Goal: Find specific page/section: Find specific page/section

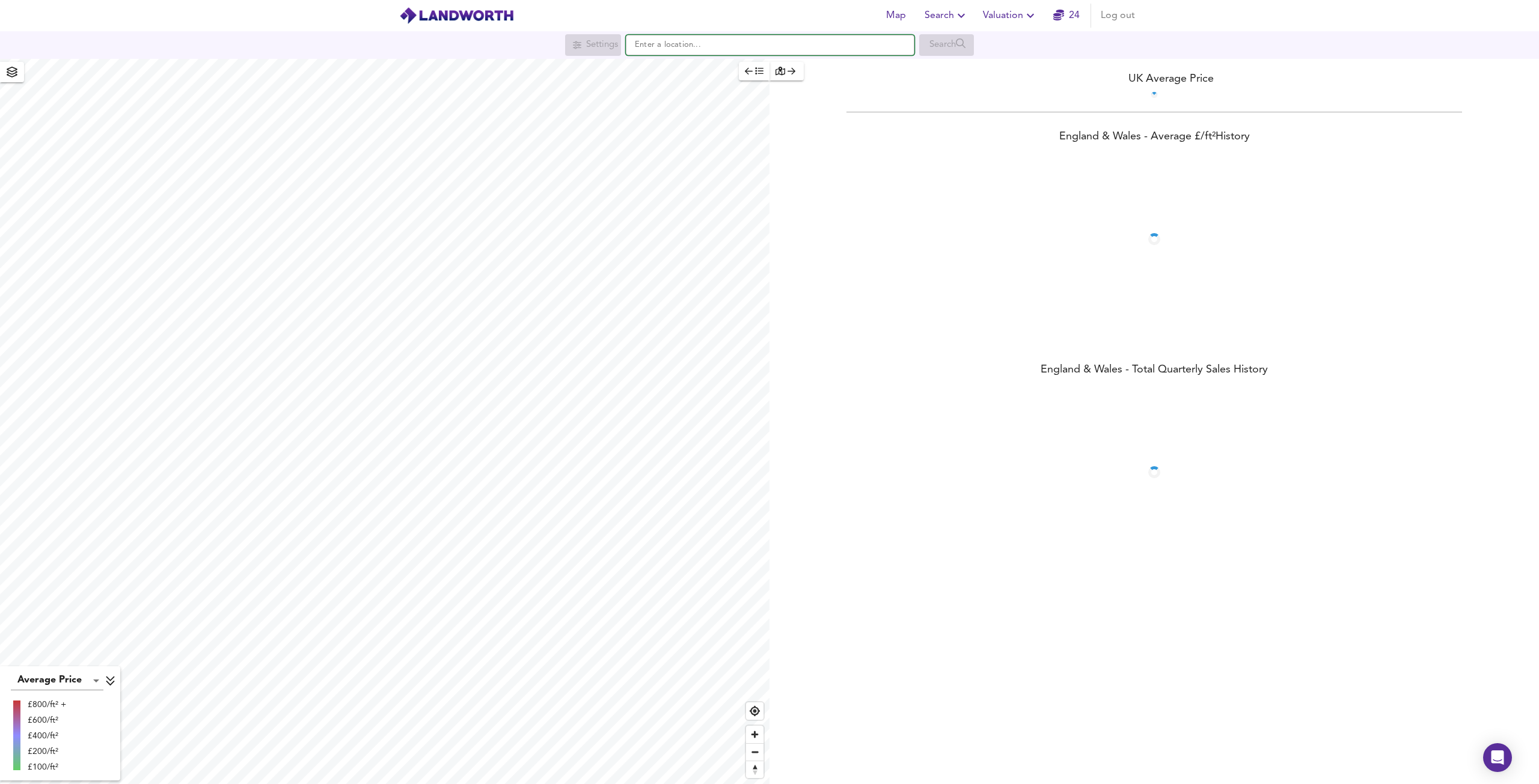
click at [670, 47] on input "text" at bounding box center [770, 45] width 288 height 20
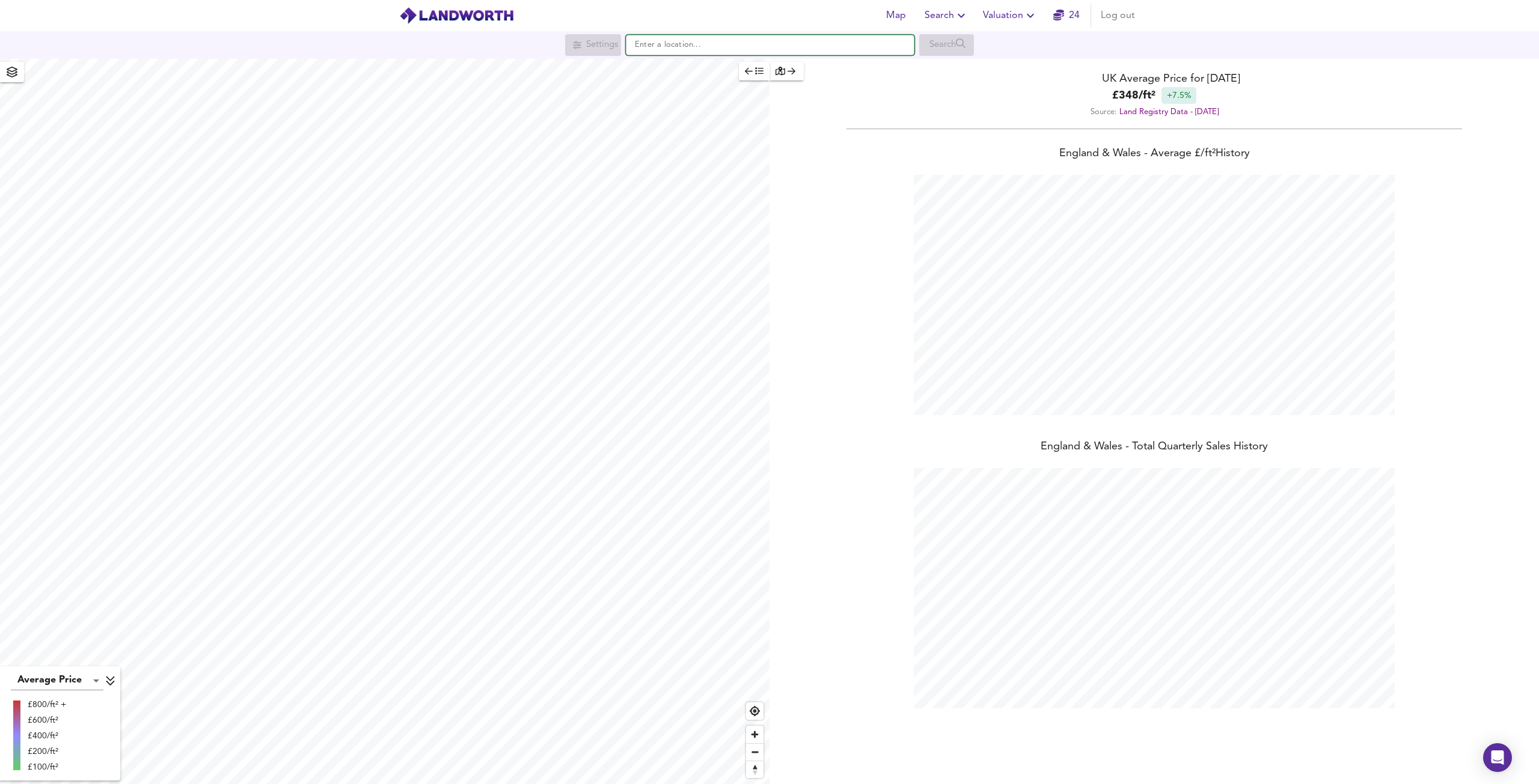
scroll to position [784, 1539]
paste input "[GEOGRAPHIC_DATA]"
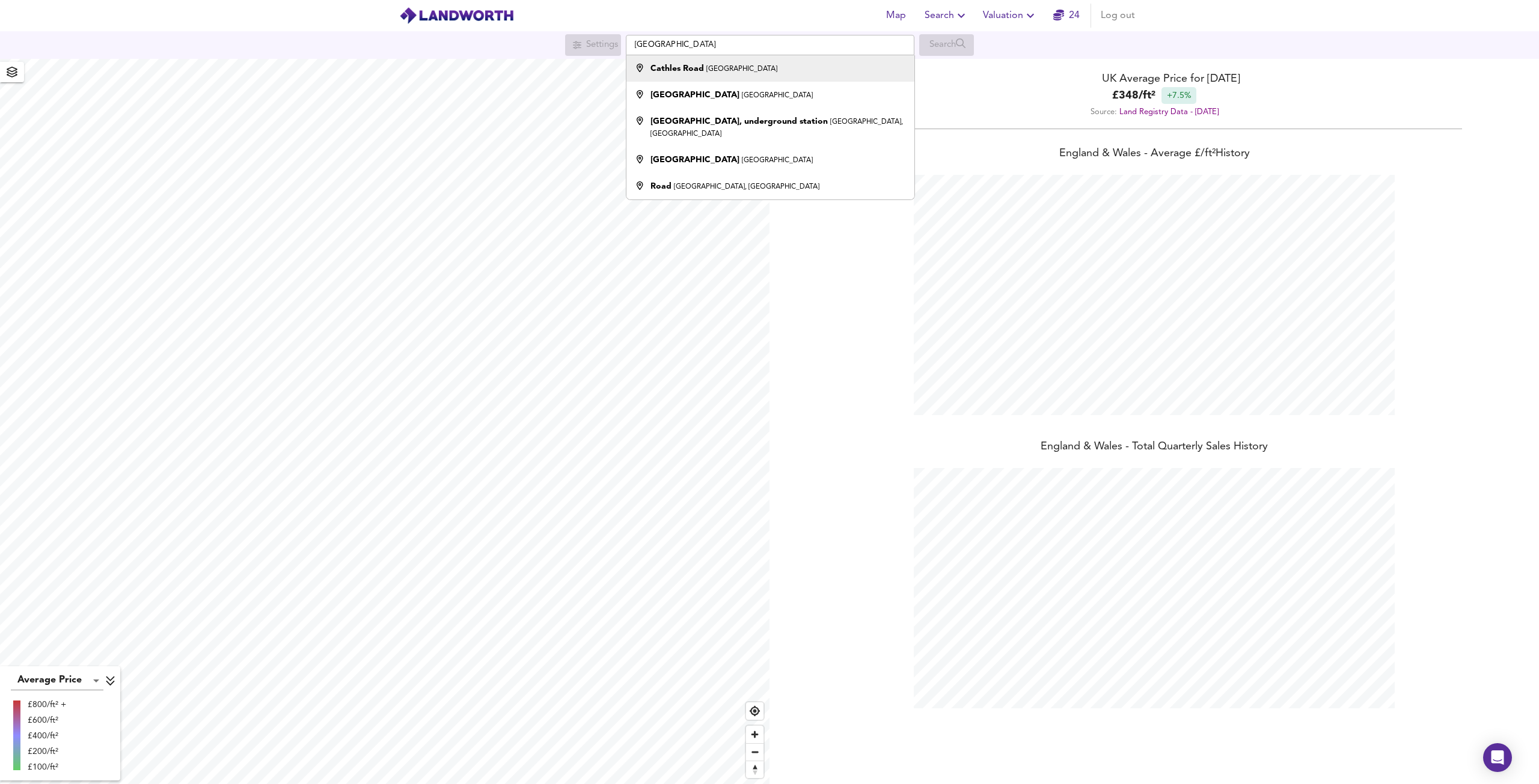
click at [766, 70] on div "[GEOGRAPHIC_DATA]" at bounding box center [768, 68] width 276 height 12
type input "[GEOGRAPHIC_DATA]"
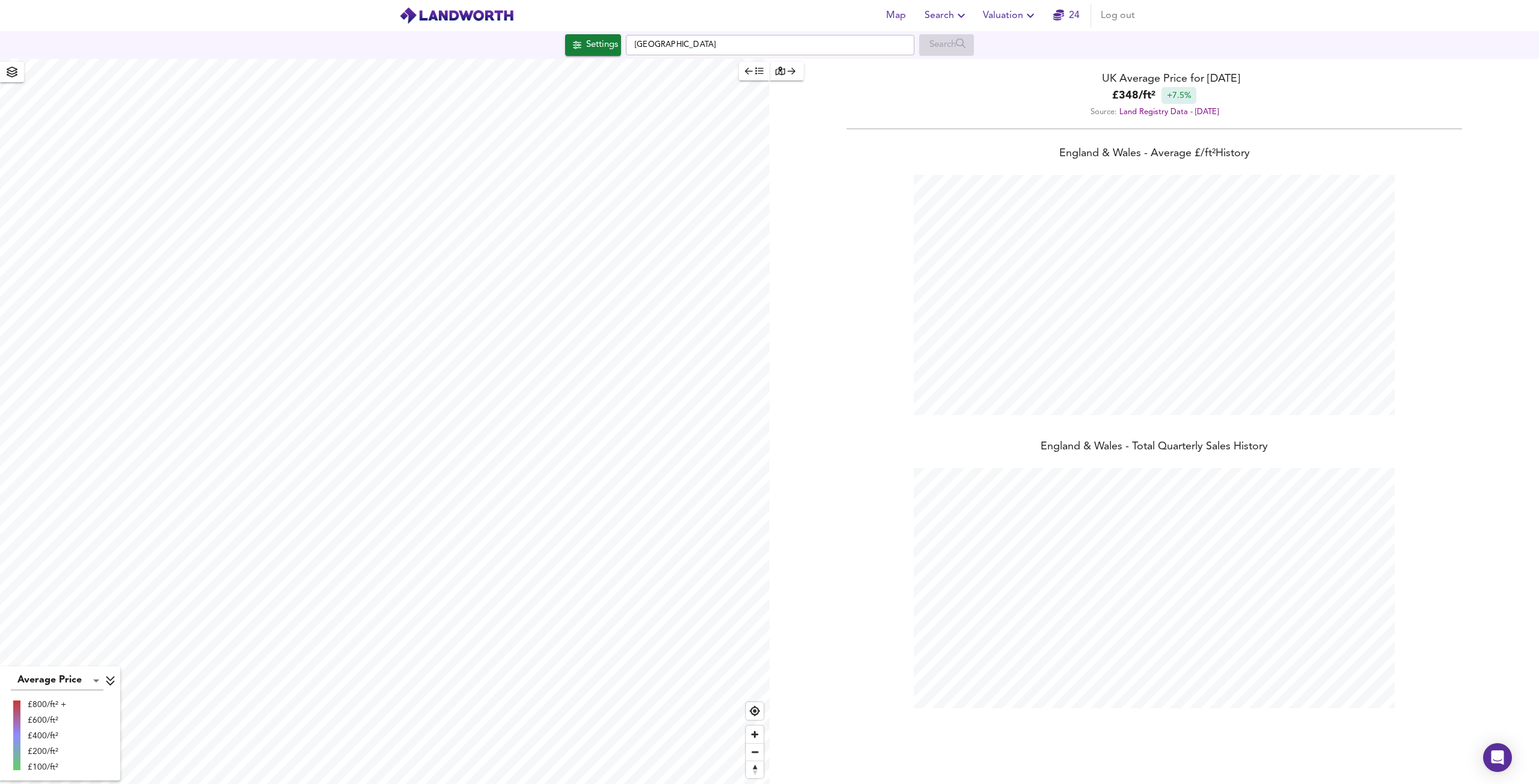
checkbox input "false"
checkbox input "true"
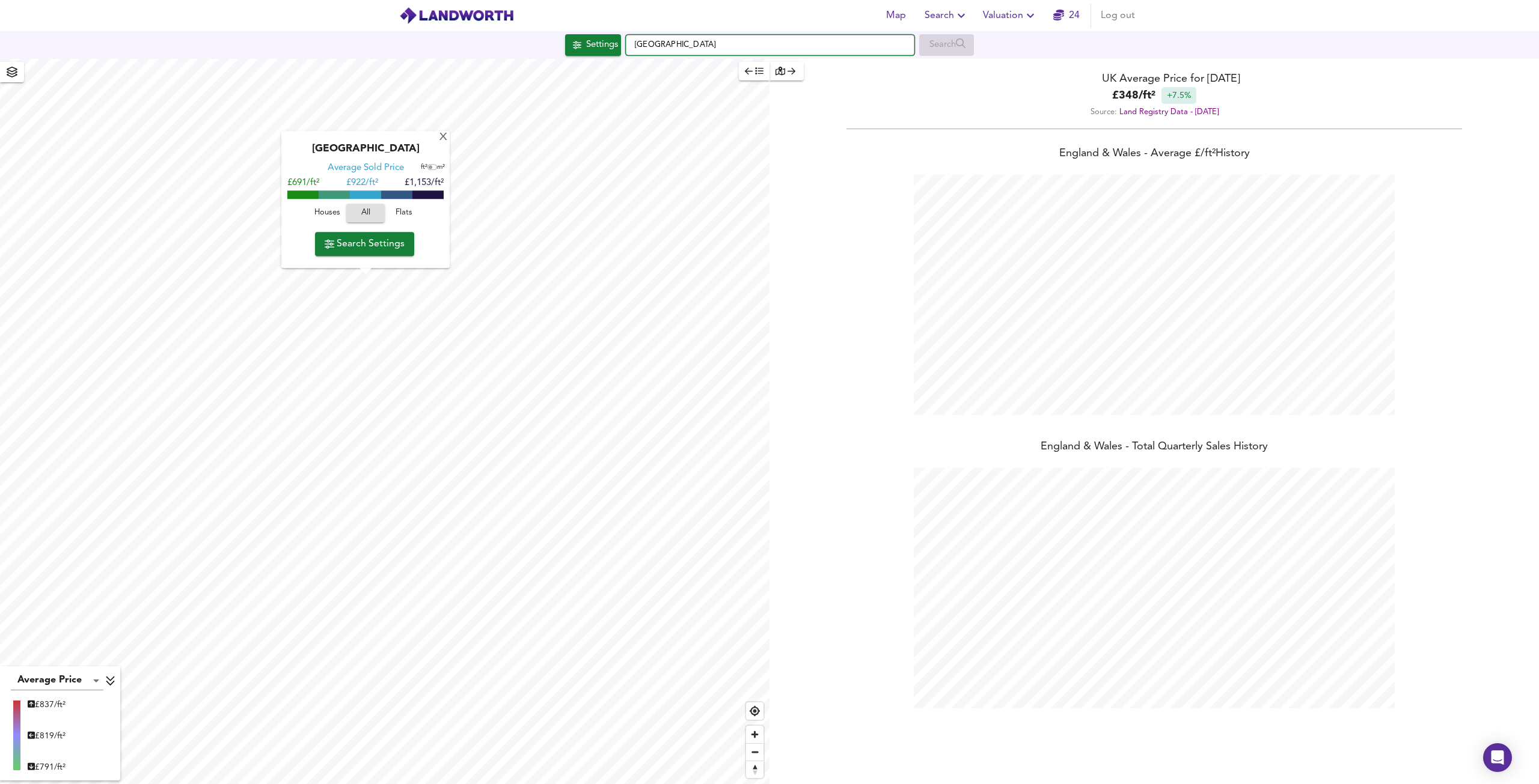
drag, startPoint x: 751, startPoint y: 43, endPoint x: 616, endPoint y: 37, distance: 135.1
click at [616, 37] on div "Settings [GEOGRAPHIC_DATA] Search" at bounding box center [770, 45] width 1539 height 22
paste input "[GEOGRAPHIC_DATA], [GEOGRAPHIC_DATA]"
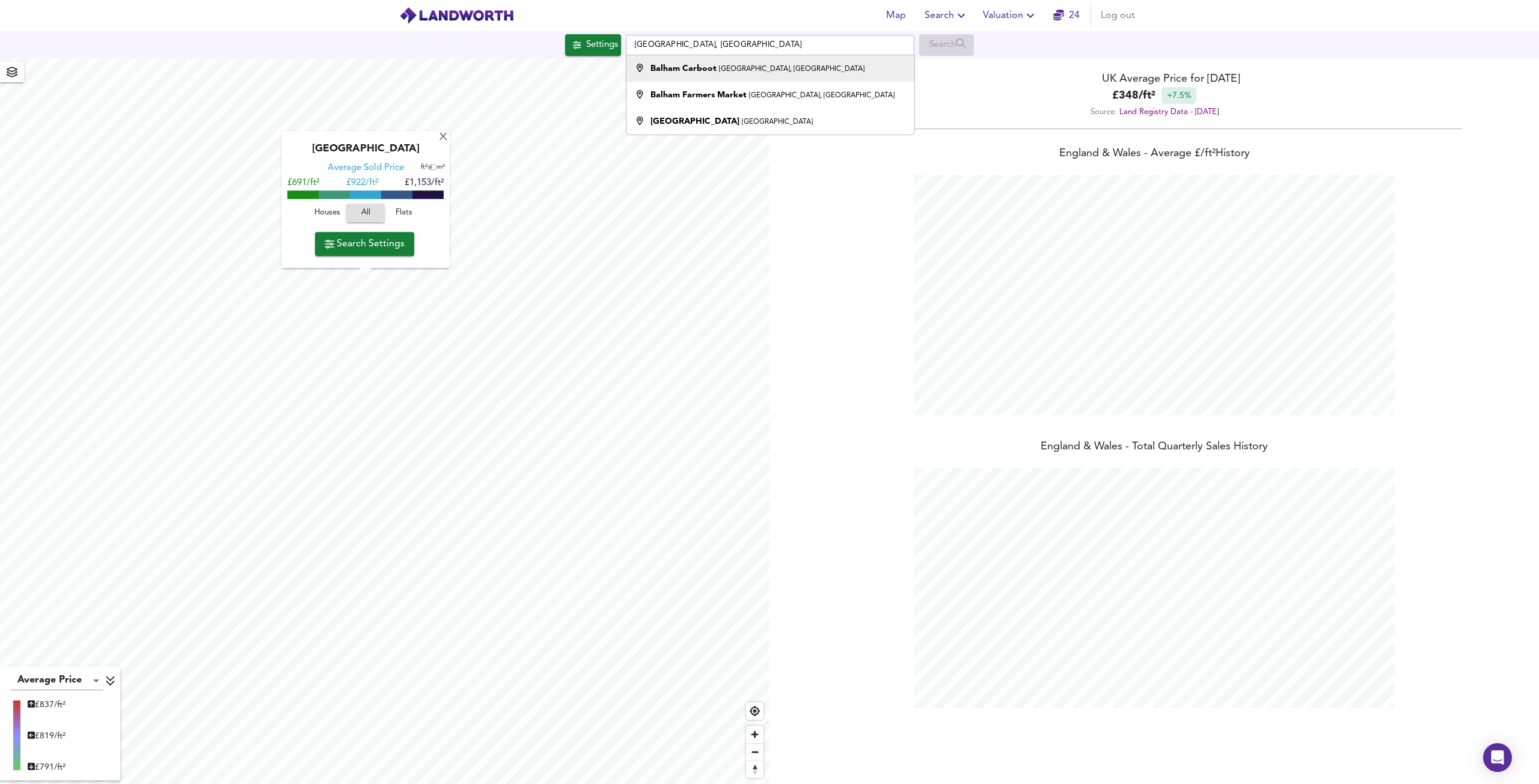
click at [711, 73] on div "Balham Carboot [GEOGRAPHIC_DATA], [GEOGRAPHIC_DATA]" at bounding box center [758, 68] width 214 height 12
type input "Balham Carboot, [GEOGRAPHIC_DATA], [GEOGRAPHIC_DATA]"
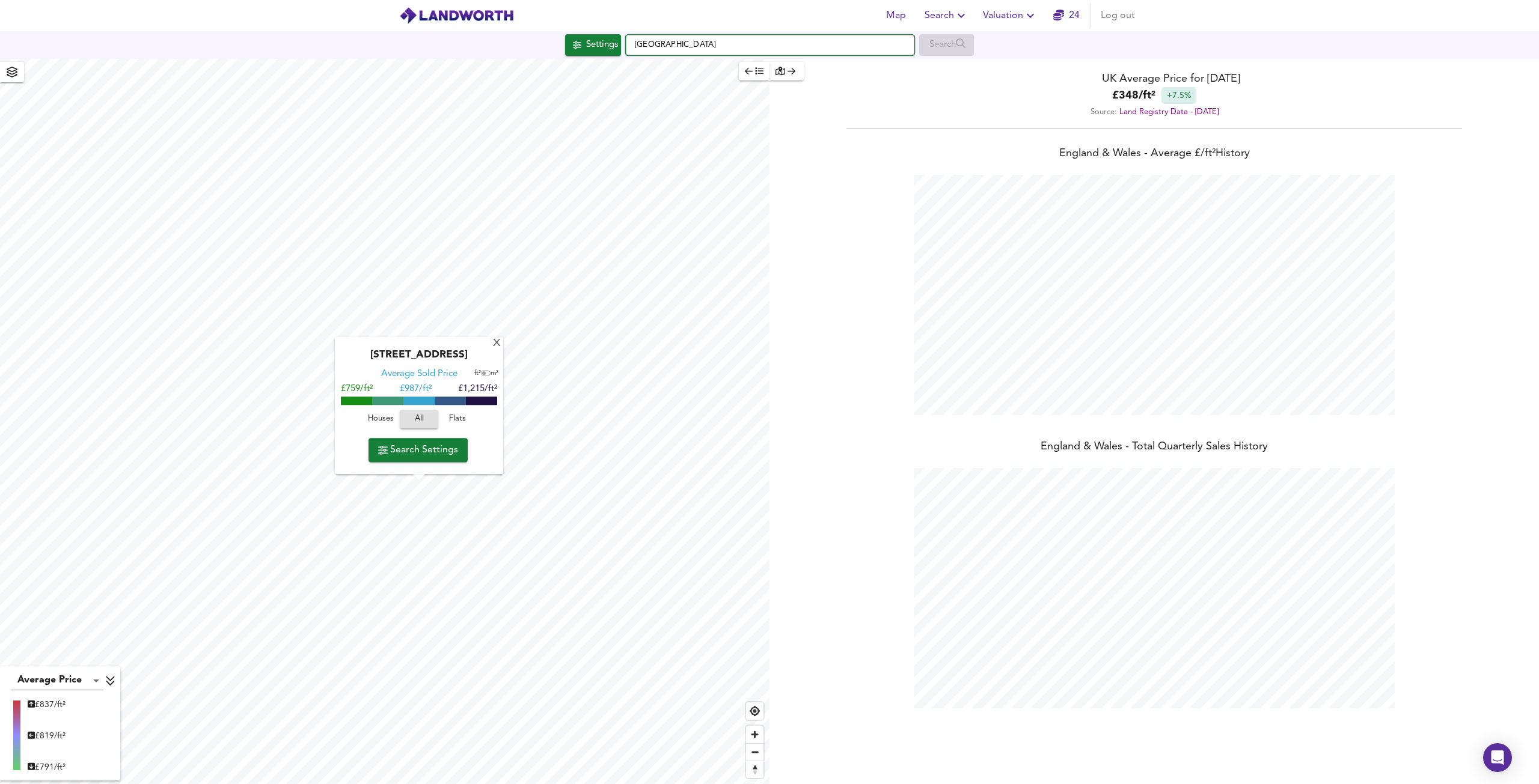
drag, startPoint x: 749, startPoint y: 48, endPoint x: 604, endPoint y: 44, distance: 145.1
click at [604, 44] on div "Settings [GEOGRAPHIC_DATA] Search" at bounding box center [770, 45] width 1539 height 22
paste input "[STREET_ADDRESS]"
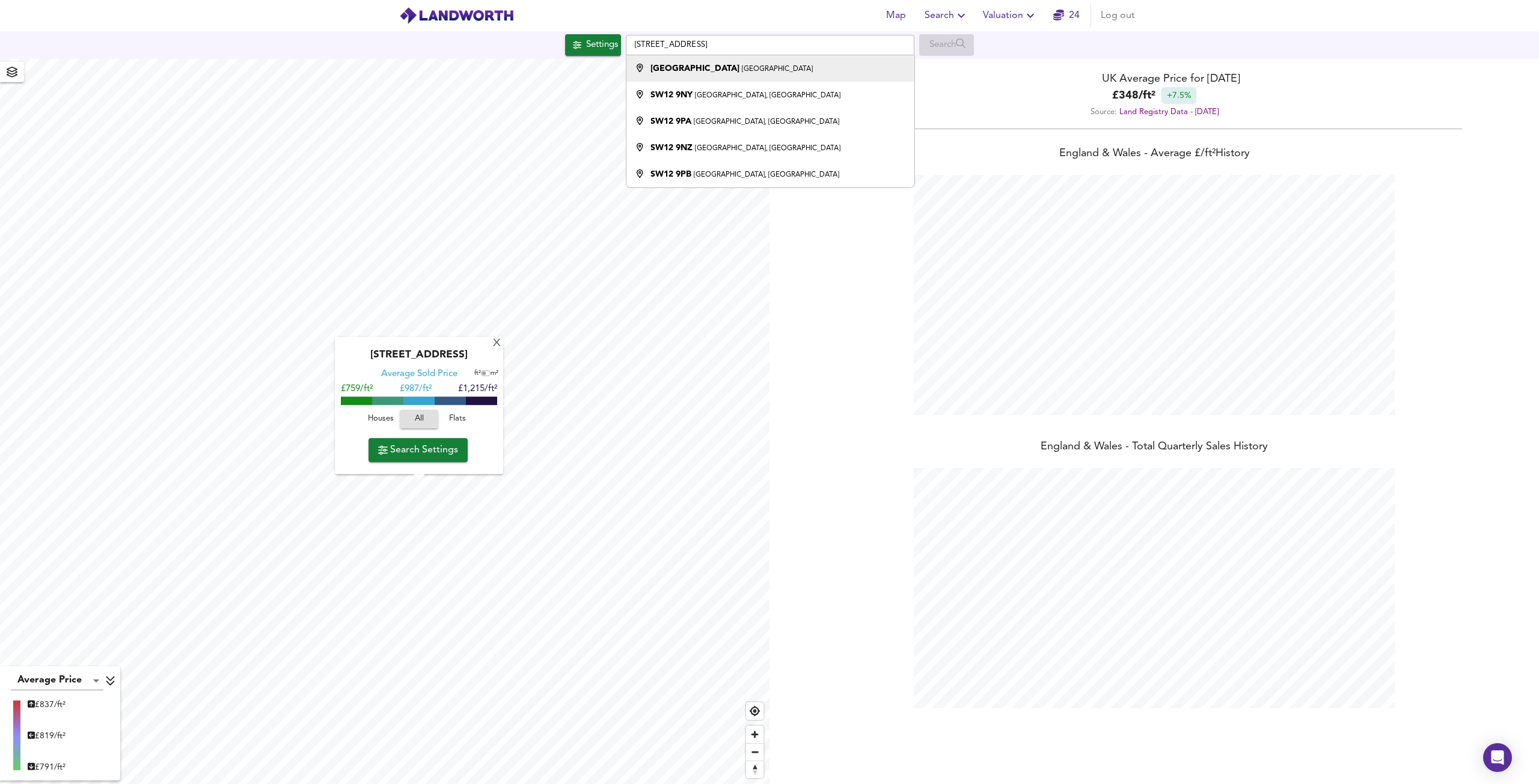
click at [677, 76] on li "[GEOGRAPHIC_DATA]" at bounding box center [770, 68] width 287 height 27
type input "[GEOGRAPHIC_DATA], [GEOGRAPHIC_DATA]"
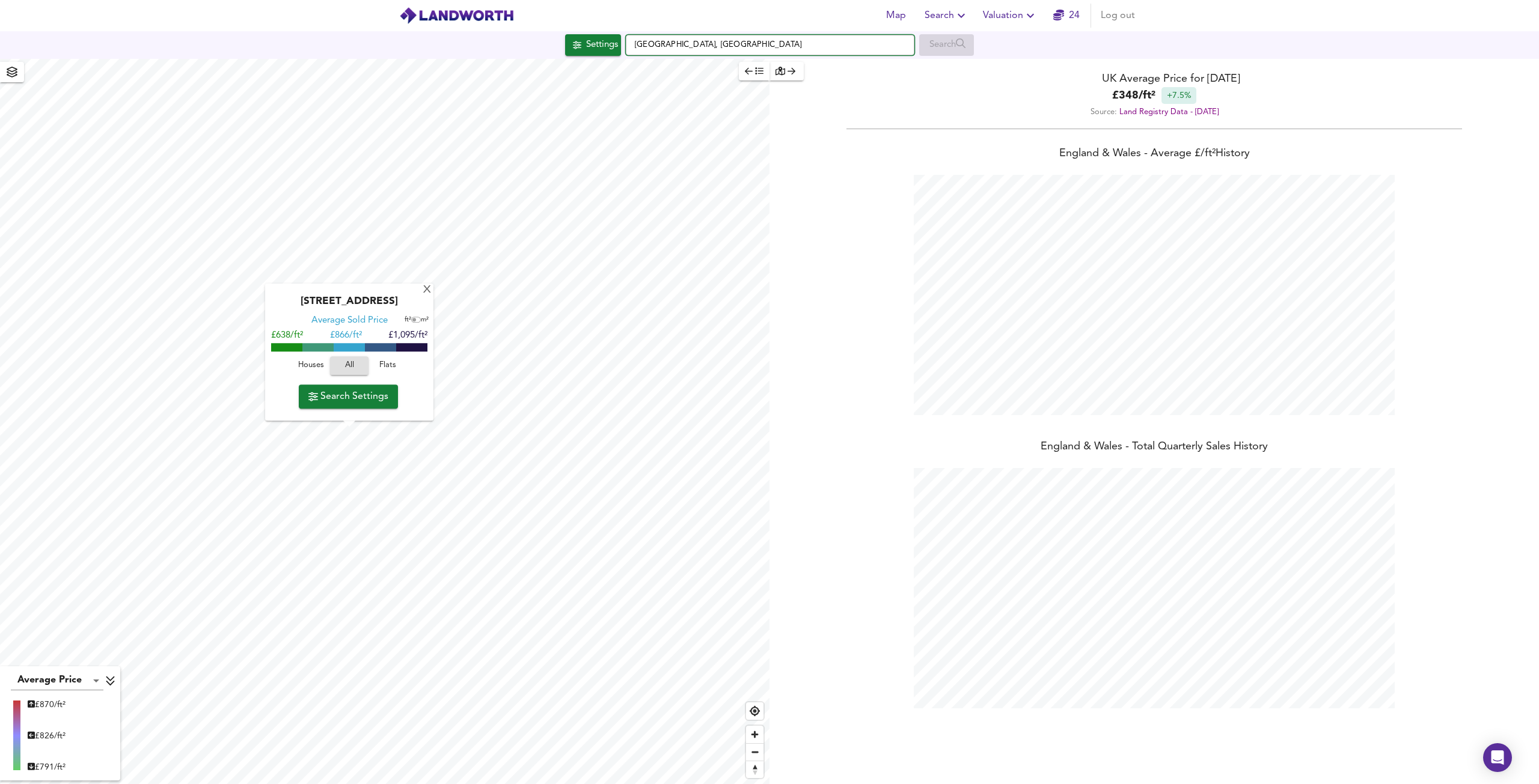
click at [768, 43] on input "[GEOGRAPHIC_DATA], [GEOGRAPHIC_DATA]" at bounding box center [770, 45] width 288 height 20
paste input "[STREET_ADDRESS]"
click at [727, 66] on small "London SW17 8EY" at bounding box center [748, 70] width 57 height 7
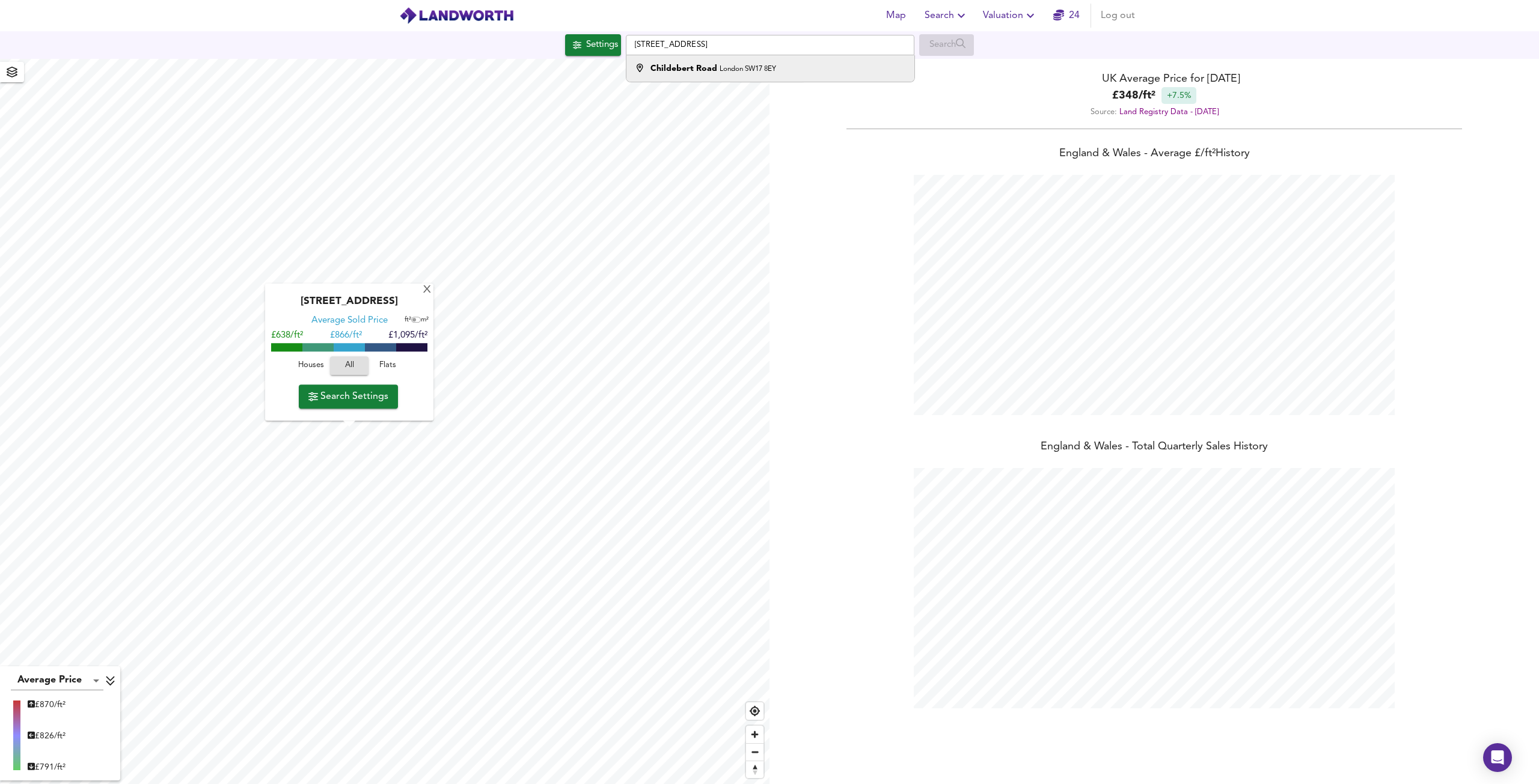
type input "[STREET_ADDRESS]"
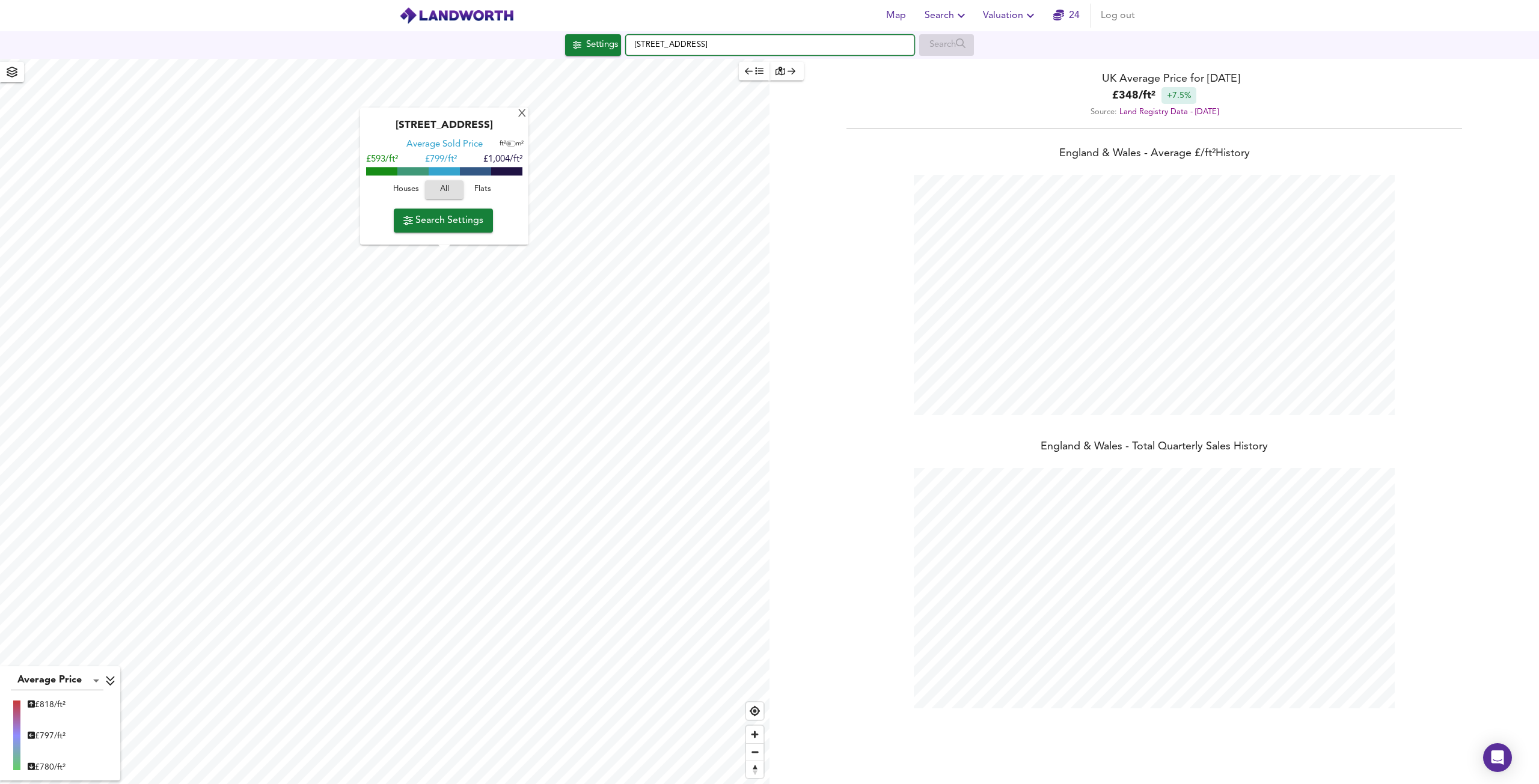
drag, startPoint x: 782, startPoint y: 47, endPoint x: 592, endPoint y: 42, distance: 190.1
click at [592, 42] on div "Settings [STREET_ADDRESS] Search" at bounding box center [770, 45] width 1539 height 22
paste input "[GEOGRAPHIC_DATA]"
click at [708, 71] on strong "[GEOGRAPHIC_DATA]" at bounding box center [694, 68] width 89 height 8
type input "[STREET_ADDRESS]"
